Goal: Transaction & Acquisition: Book appointment/travel/reservation

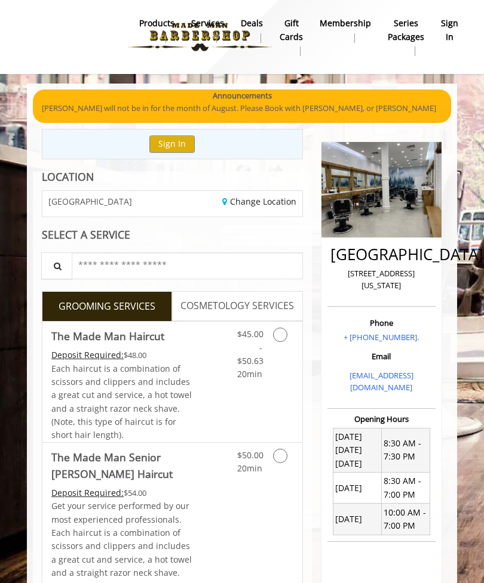
click at [277, 339] on icon "Grooming services" at bounding box center [280, 335] width 14 height 14
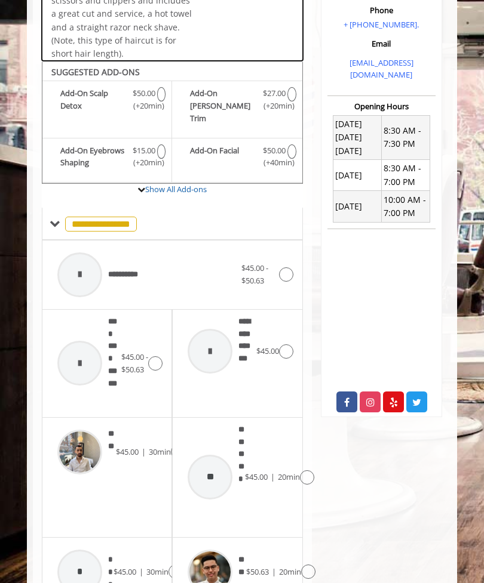
scroll to position [370, 0]
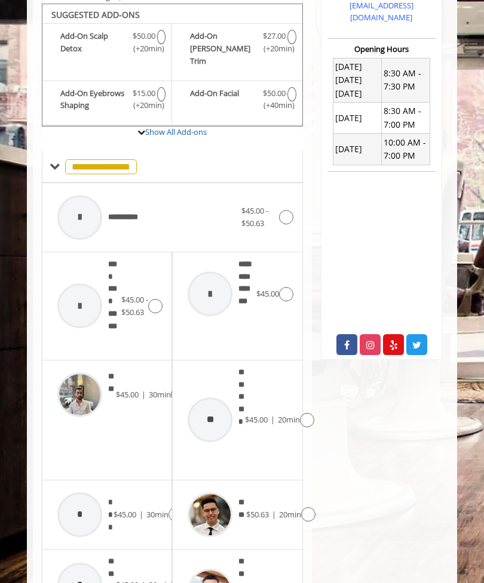
click at [95, 159] on span "**********" at bounding box center [101, 166] width 72 height 15
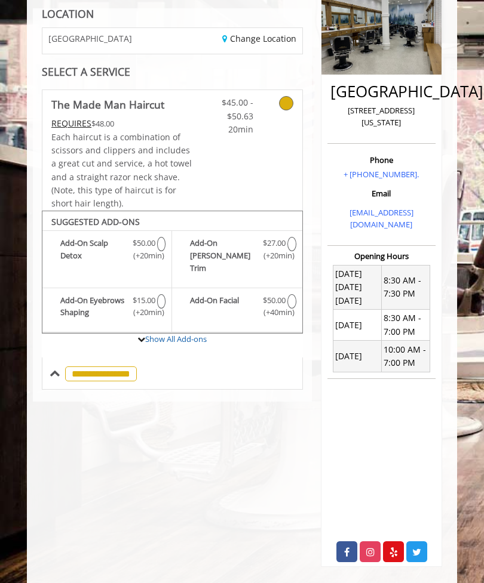
click at [99, 371] on span "**********" at bounding box center [101, 374] width 72 height 15
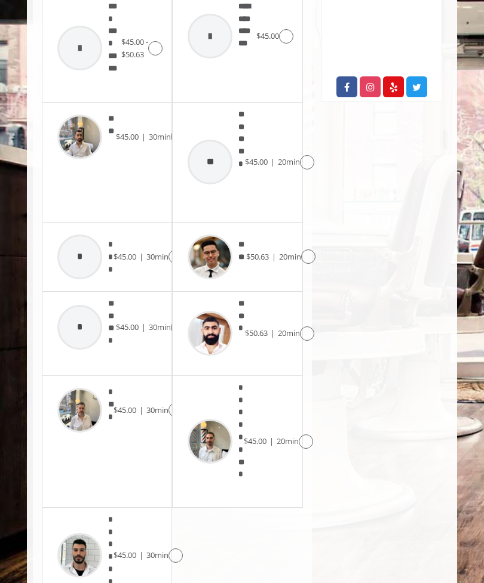
scroll to position [642, 0]
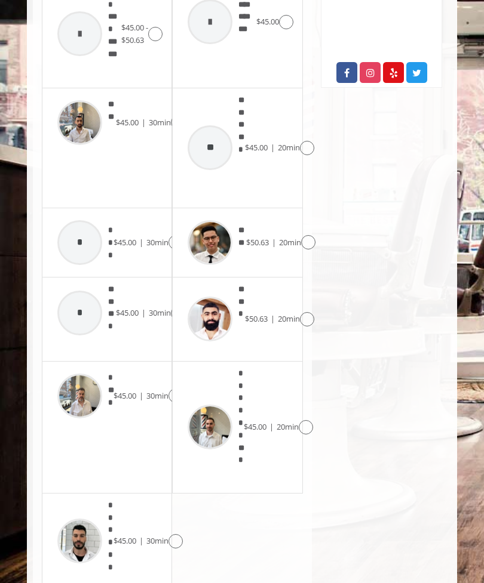
click at [179, 534] on icon at bounding box center [175, 541] width 14 height 14
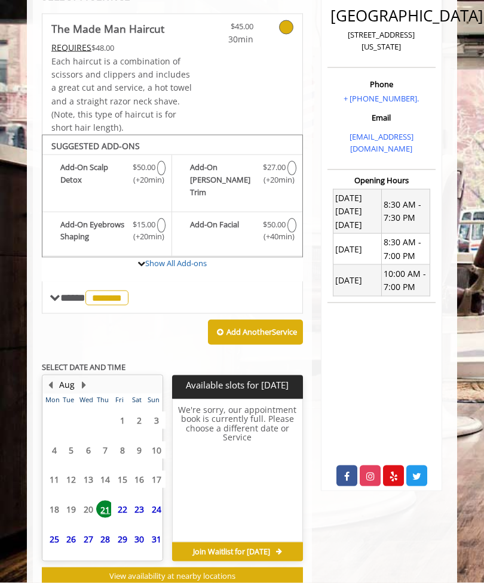
scroll to position [239, 0]
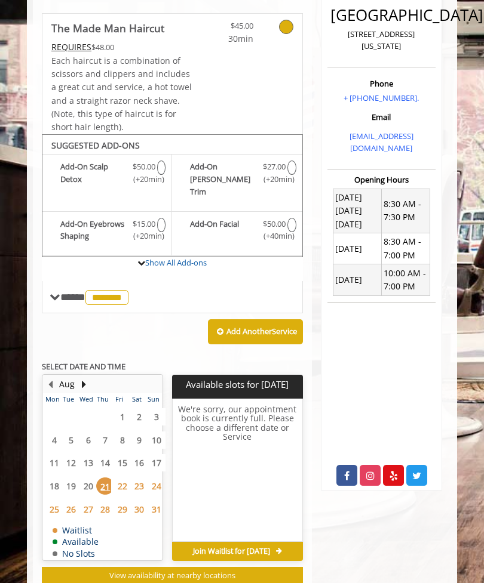
click at [121, 479] on span "22" at bounding box center [122, 486] width 18 height 17
click at [107, 484] on span "21" at bounding box center [105, 486] width 18 height 17
click at [122, 296] on span "*******" at bounding box center [106, 297] width 43 height 15
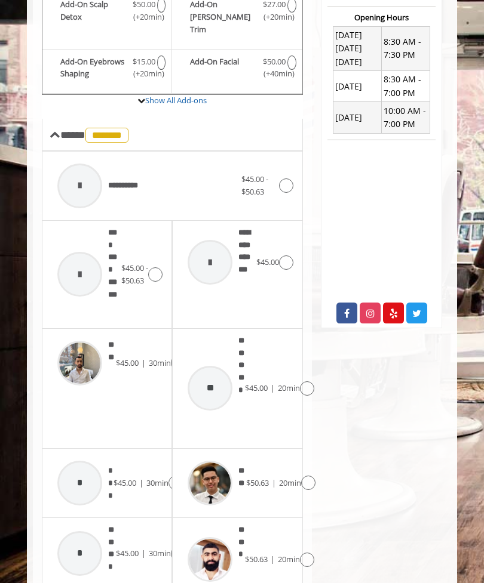
scroll to position [407, 0]
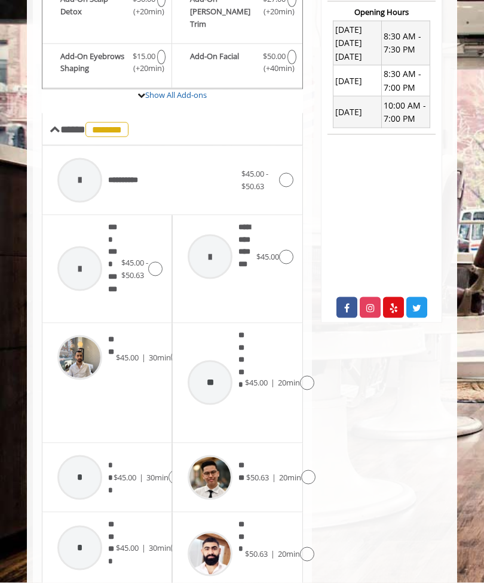
click at [159, 266] on icon at bounding box center [155, 269] width 14 height 14
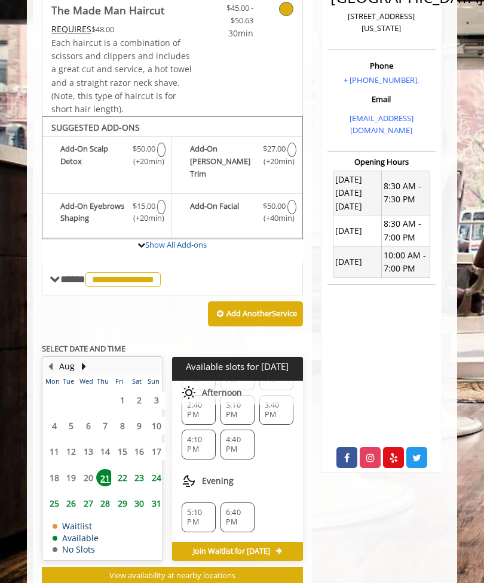
scroll to position [161, 0]
click at [241, 508] on span "6:40 PM" at bounding box center [237, 517] width 23 height 19
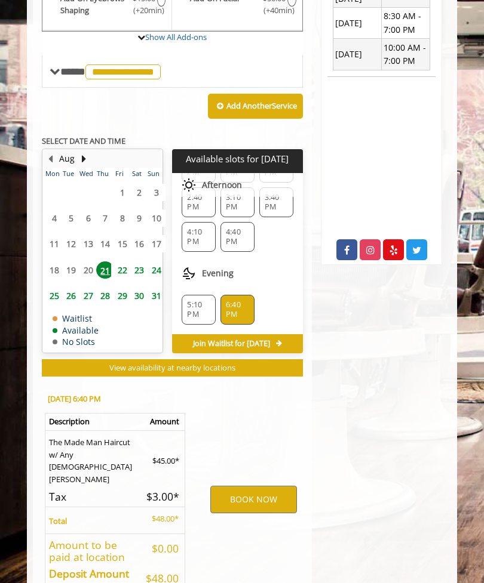
scroll to position [487, 0]
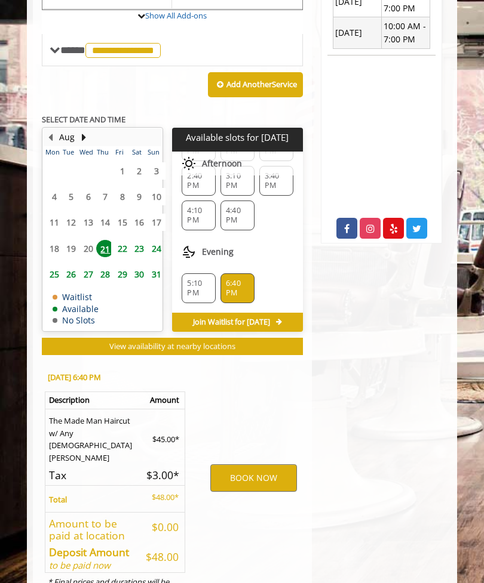
click at [266, 466] on button "BOOK NOW" at bounding box center [253, 478] width 86 height 27
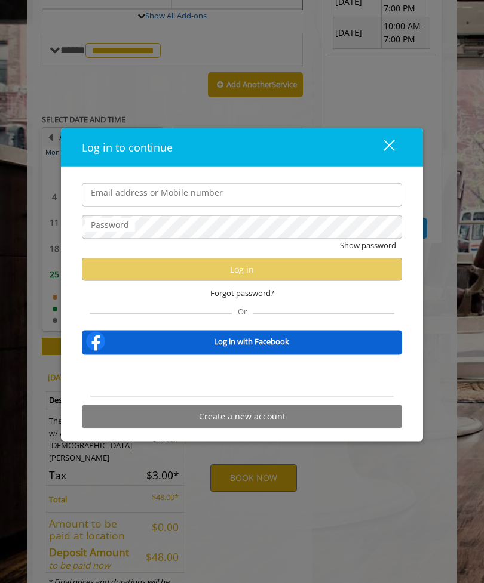
click at [283, 389] on div "Sign in with Google. Opens in new tab" at bounding box center [241, 375] width 109 height 26
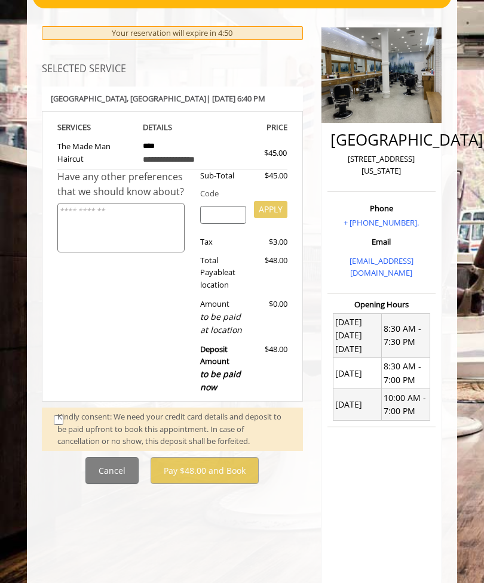
scroll to position [125, 0]
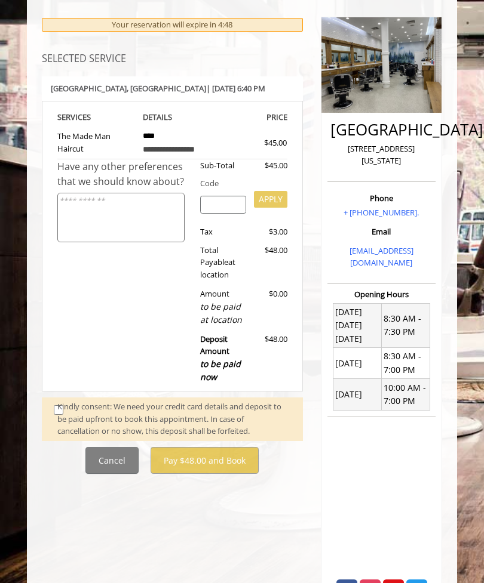
click at [63, 405] on div "Kindly consent: We need your credit card details and deposit to be paid upfront…" at bounding box center [173, 419] width 233 height 37
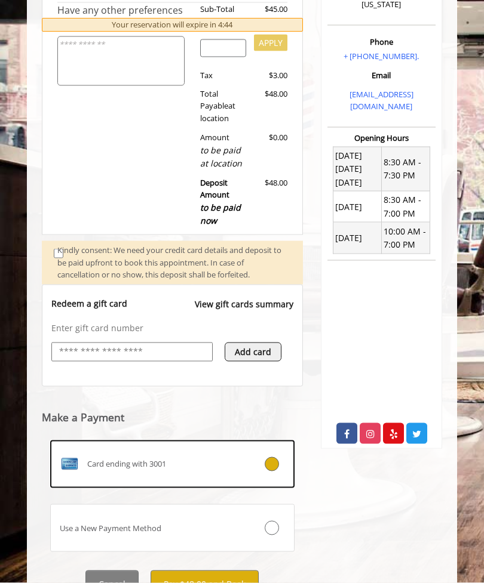
scroll to position [290, 0]
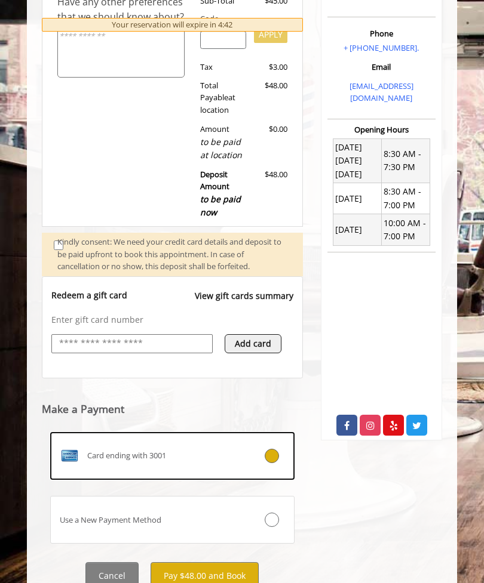
click at [224, 565] on button "Pay $48.00 and Book" at bounding box center [204, 575] width 108 height 27
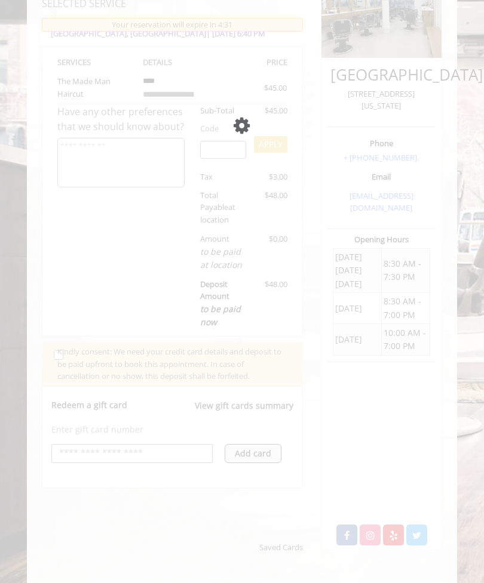
scroll to position [179, 0]
